Goal: Find specific page/section: Find specific page/section

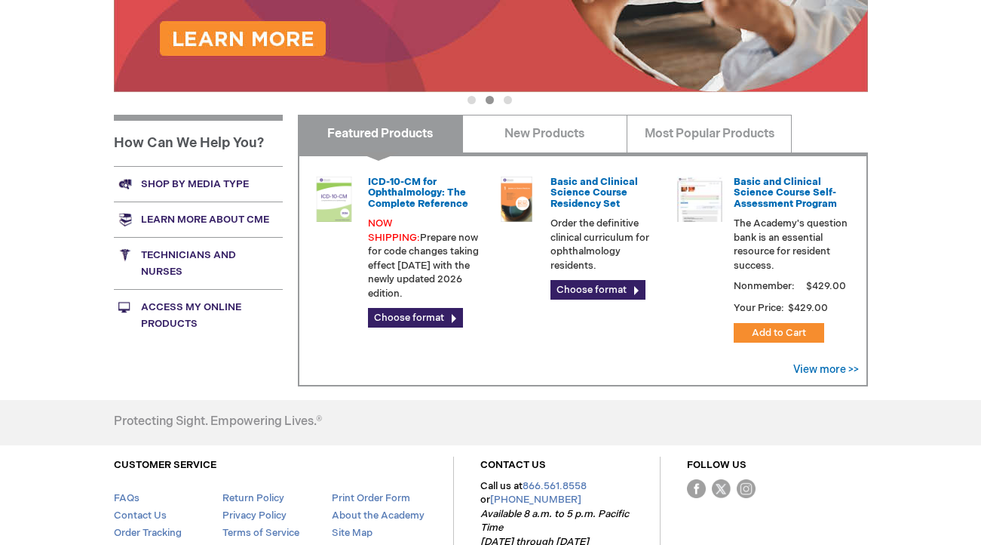
scroll to position [502, 0]
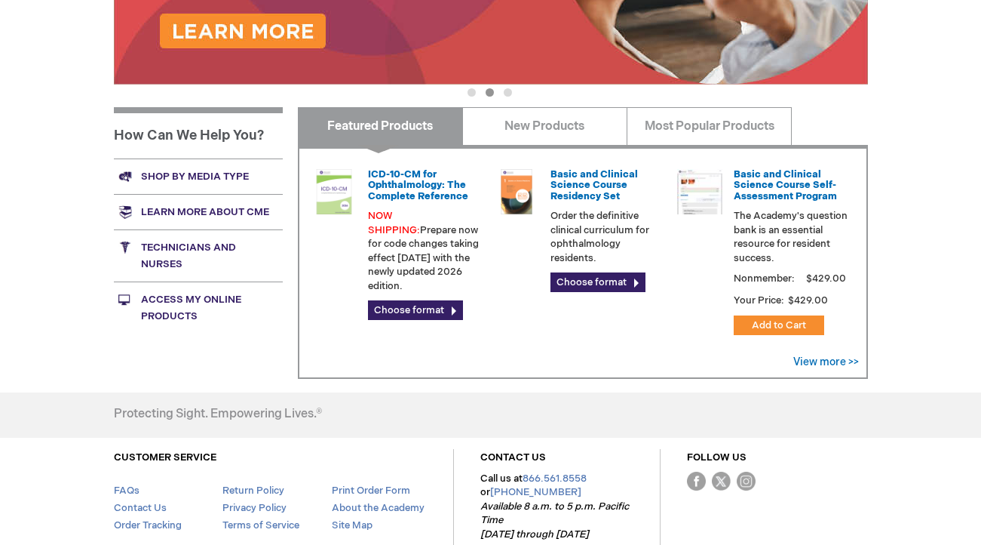
click at [202, 174] on link "Shop by media type" at bounding box center [198, 175] width 169 height 35
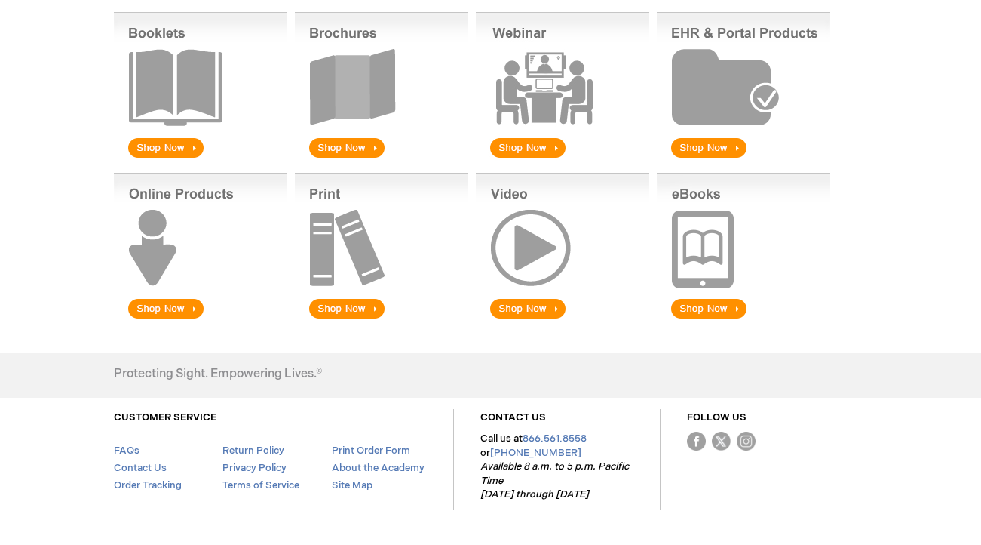
scroll to position [298, 0]
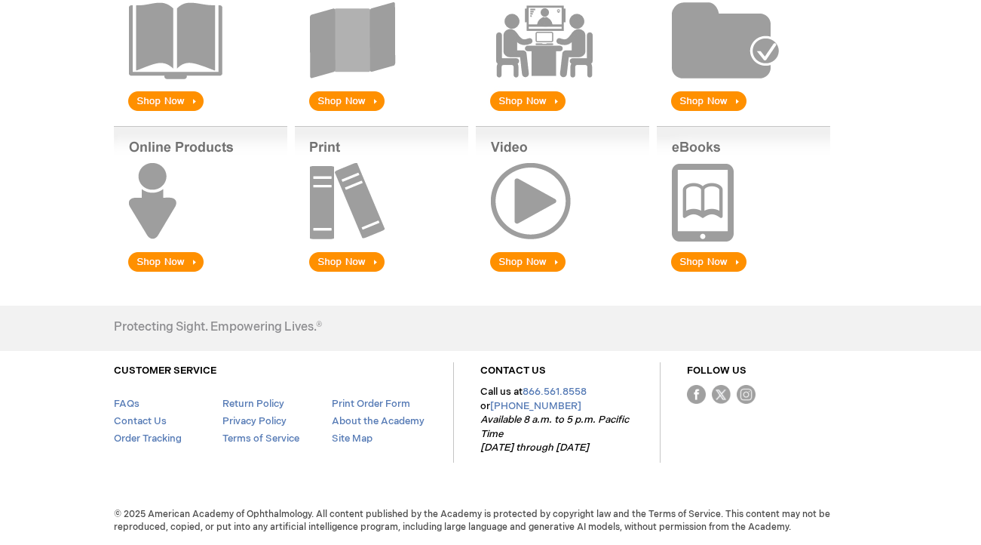
click at [705, 266] on img at bounding box center [744, 200] width 174 height 149
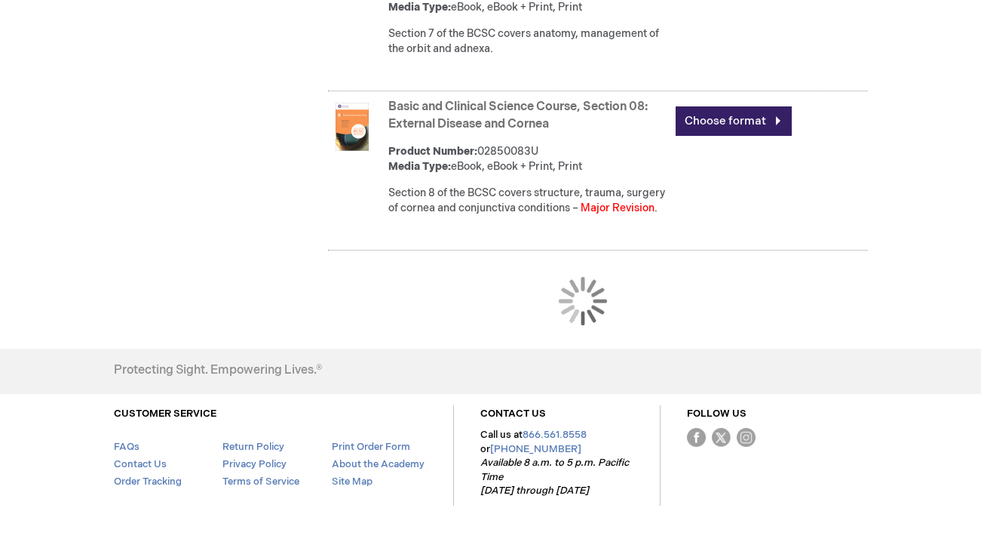
scroll to position [1715, 0]
